Goal: Task Accomplishment & Management: Complete application form

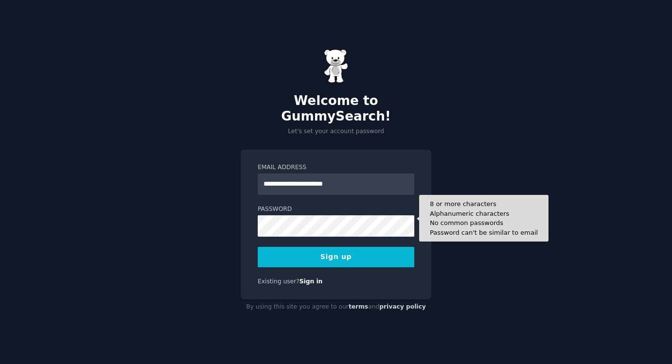
type input "**********"
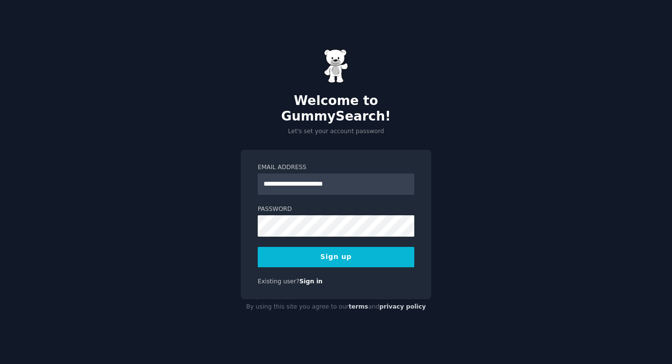
click at [385, 247] on button "Sign up" at bounding box center [336, 257] width 157 height 20
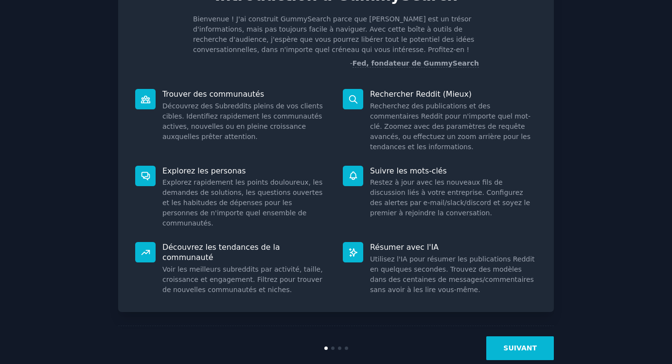
scroll to position [57, 0]
click at [517, 337] on button "SUIVANT" at bounding box center [520, 349] width 68 height 24
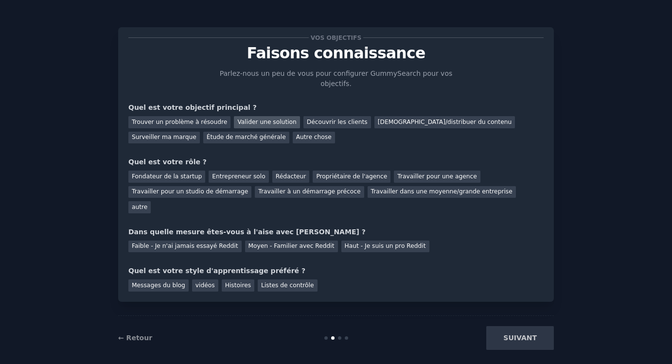
click at [262, 122] on div "Valider une solution" at bounding box center [267, 122] width 66 height 12
click at [326, 121] on div "Découvrir les clients" at bounding box center [337, 122] width 68 height 12
click at [390, 120] on div "[DEMOGRAPHIC_DATA]/distribuer du contenu" at bounding box center [444, 122] width 141 height 12
click at [255, 123] on div "Valider une solution" at bounding box center [267, 122] width 66 height 12
click at [245, 173] on div "Entrepreneur solo" at bounding box center [239, 177] width 60 height 12
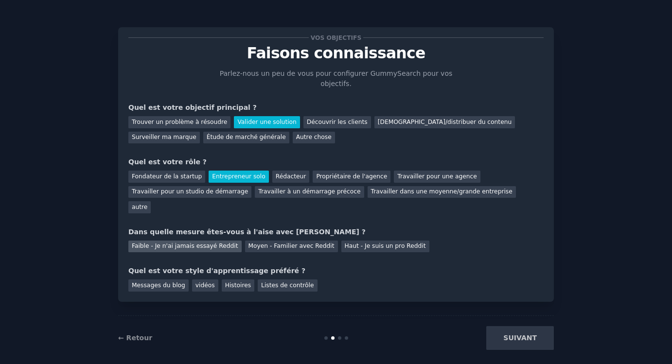
click at [200, 241] on div "Faible - Je n'ai jamais essayé Reddit" at bounding box center [184, 247] width 113 height 12
click at [289, 280] on div "Listes de contrôle" at bounding box center [287, 286] width 59 height 12
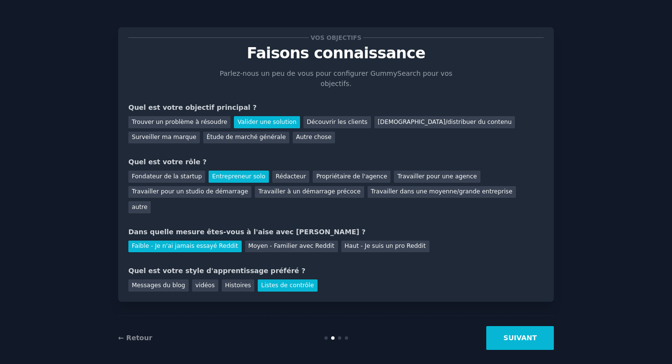
click at [521, 331] on button "SUIVANT" at bounding box center [520, 338] width 68 height 24
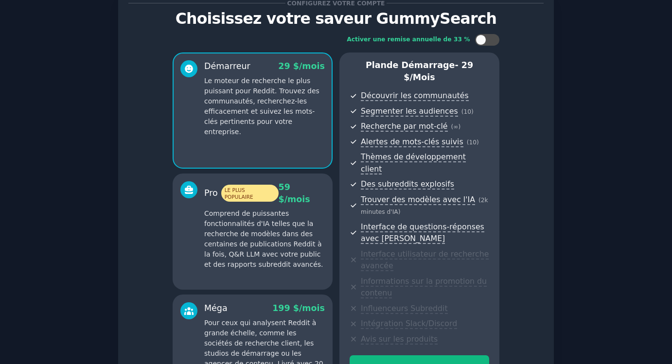
scroll to position [36, 0]
